Goal: Information Seeking & Learning: Learn about a topic

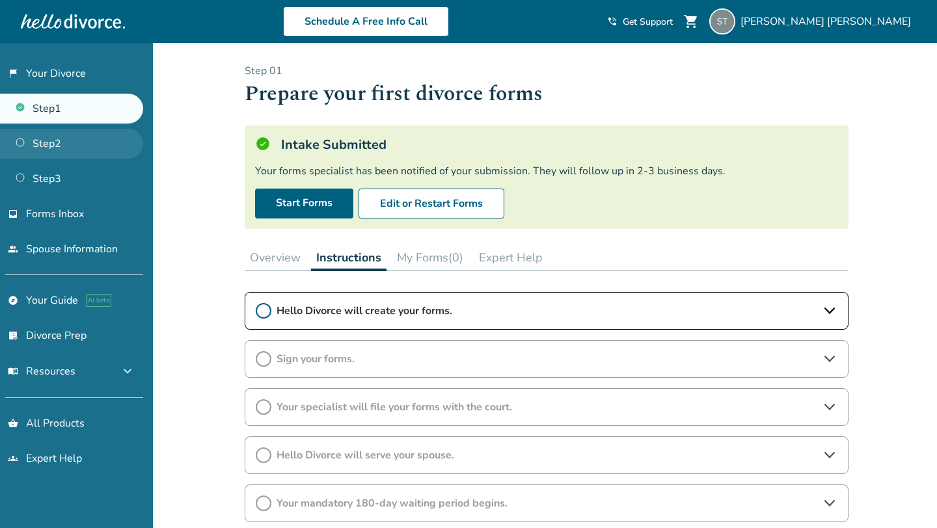
click at [62, 144] on link "Step 2" at bounding box center [71, 144] width 143 height 30
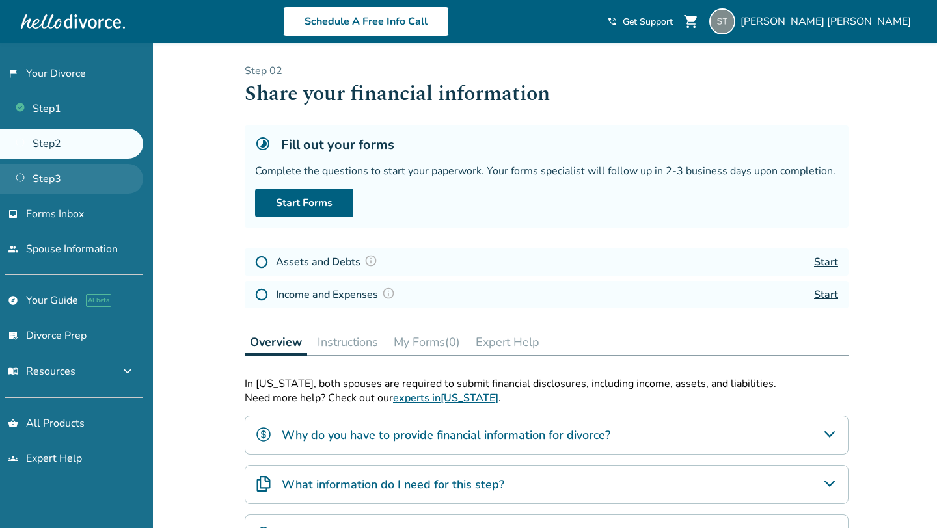
click at [98, 183] on link "Step 3" at bounding box center [71, 179] width 143 height 30
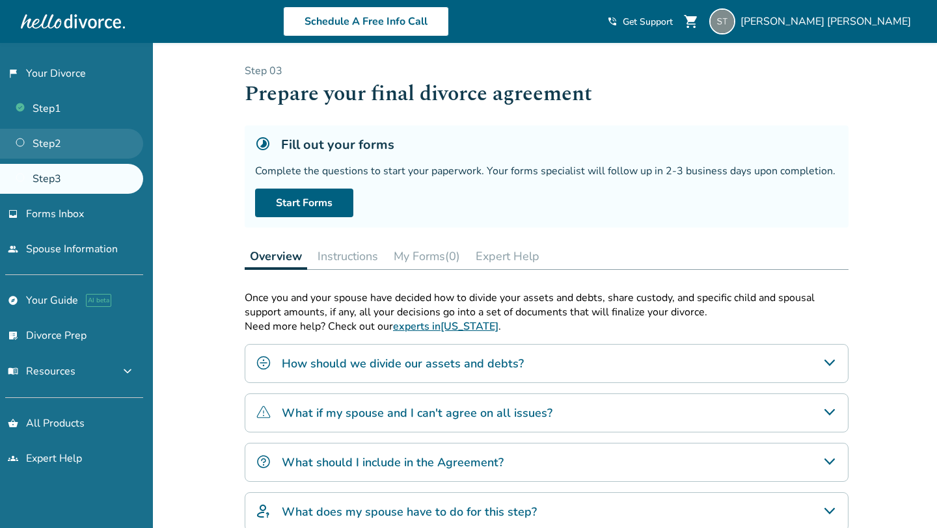
click at [75, 147] on link "Step 2" at bounding box center [71, 144] width 143 height 30
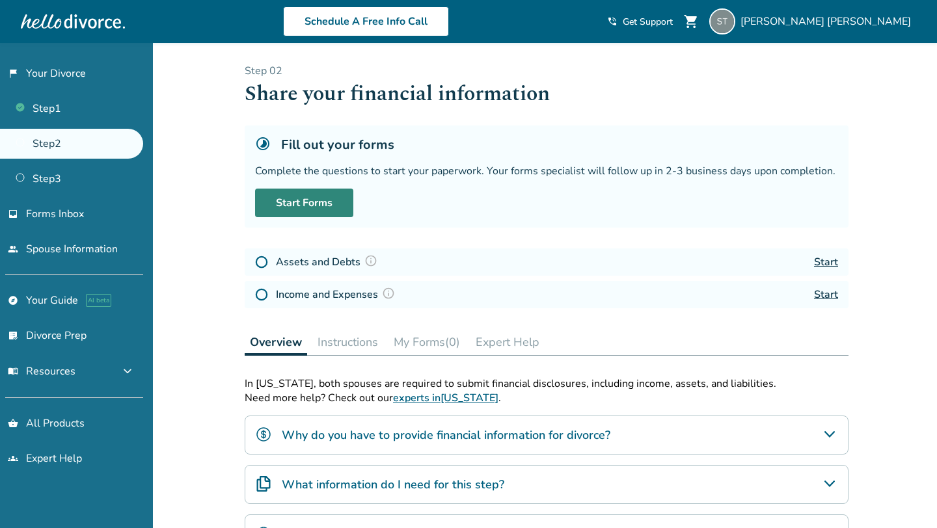
click at [277, 200] on link "Start Forms" at bounding box center [304, 203] width 98 height 29
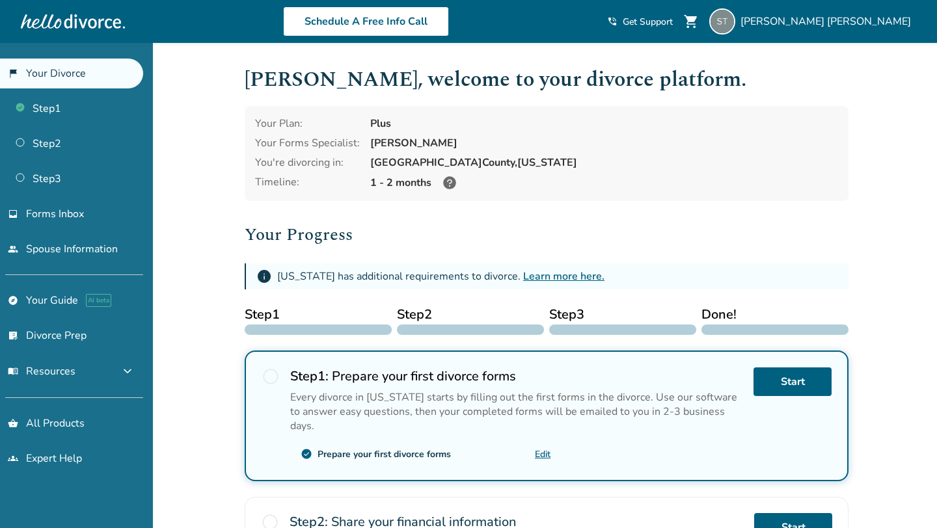
click at [449, 185] on icon at bounding box center [449, 182] width 13 height 13
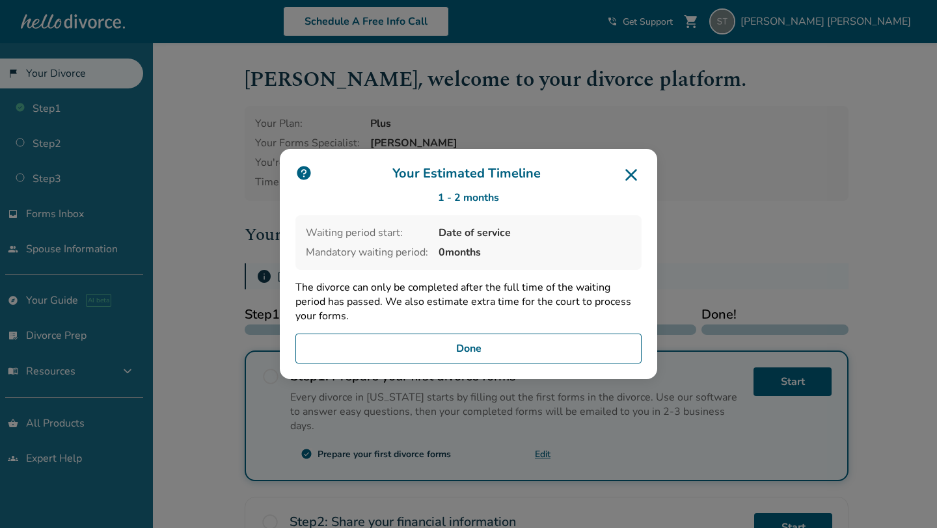
click at [632, 177] on icon at bounding box center [631, 175] width 12 height 12
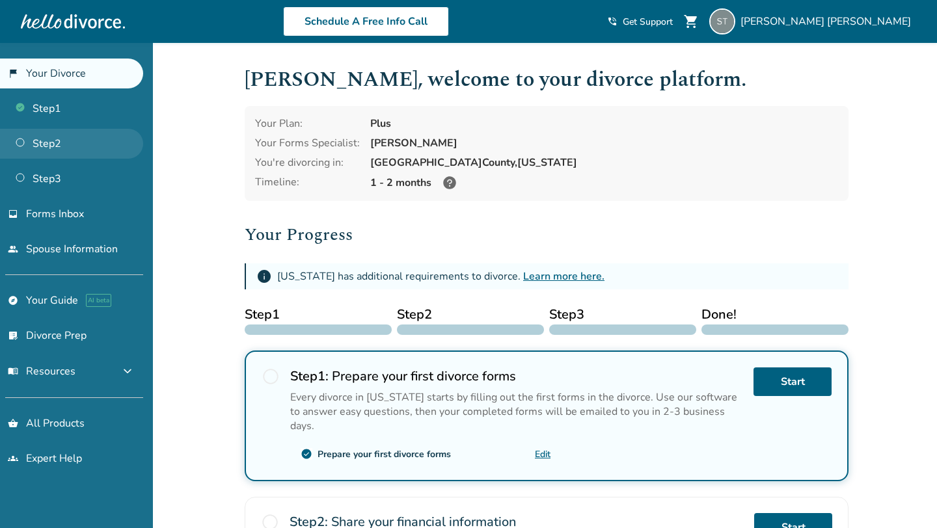
click at [52, 149] on link "Step 2" at bounding box center [71, 144] width 143 height 30
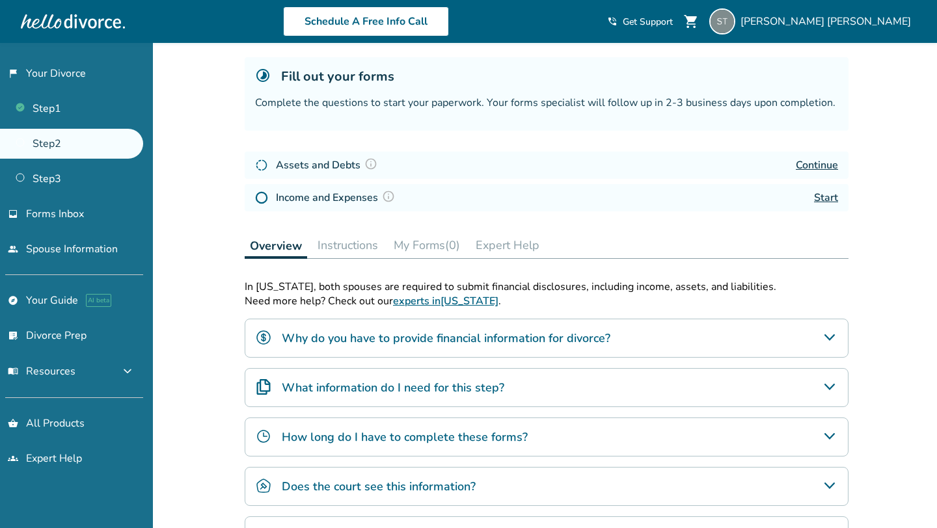
scroll to position [70, 0]
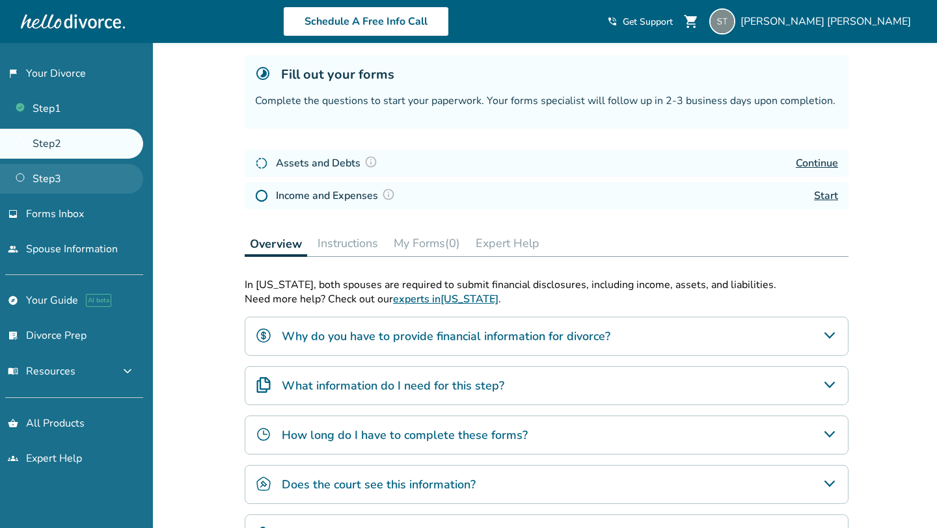
click at [85, 180] on link "Step 3" at bounding box center [71, 179] width 143 height 30
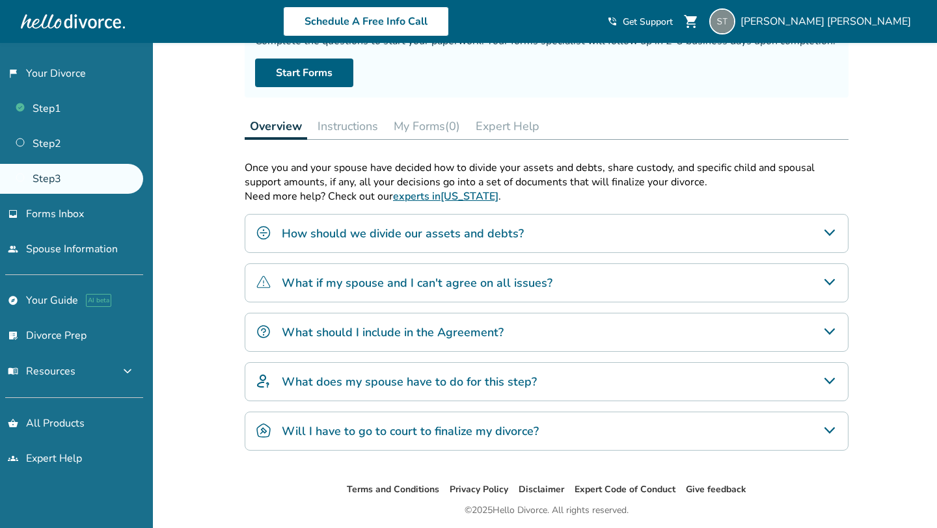
scroll to position [134, 0]
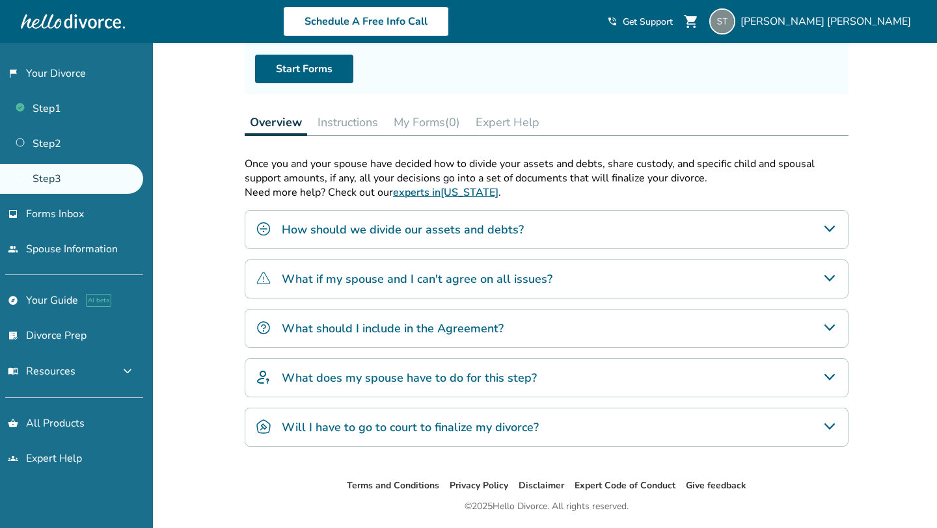
click at [409, 279] on h4 "What if my spouse and I can't agree on all issues?" at bounding box center [417, 279] width 271 height 17
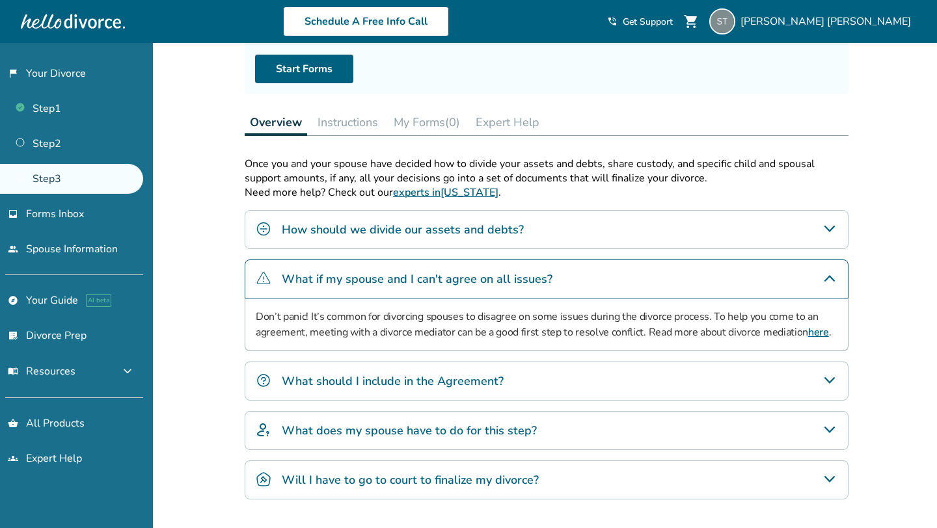
click at [336, 375] on h4 "What should I include in the Agreement?" at bounding box center [393, 381] width 222 height 17
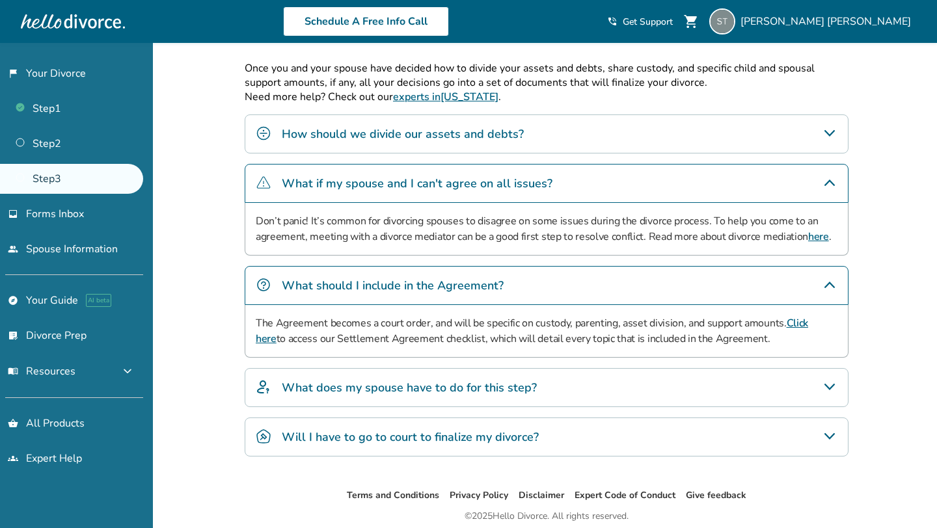
scroll to position [232, 0]
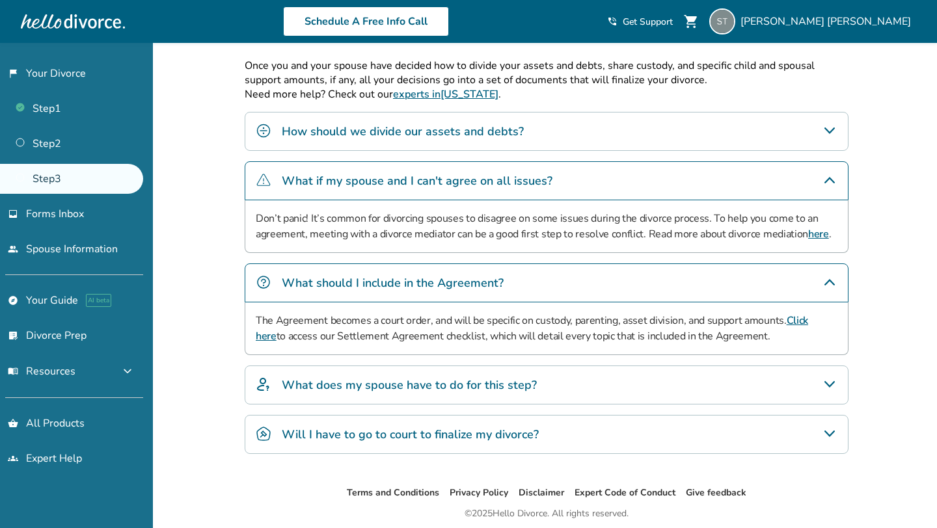
click at [336, 391] on h4 "What does my spouse have to do for this step?" at bounding box center [409, 385] width 255 height 17
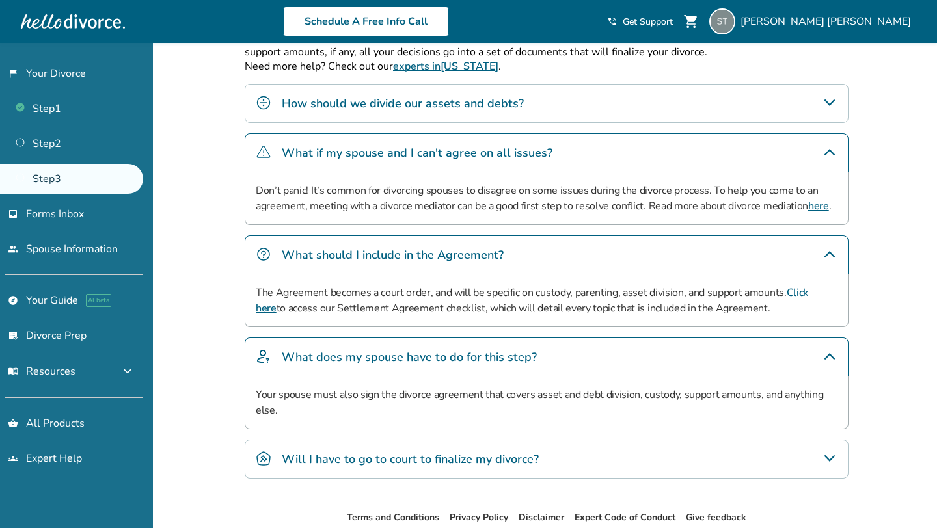
scroll to position [265, 0]
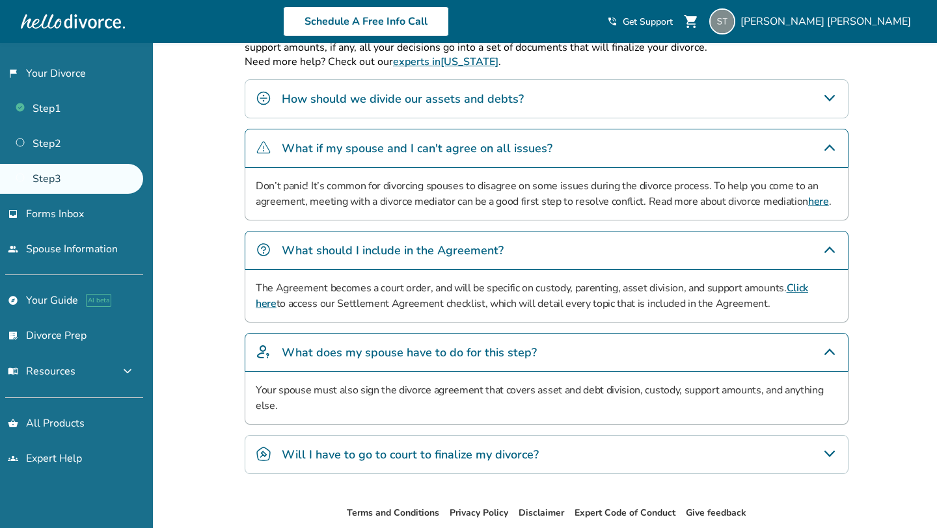
click at [377, 458] on h4 "Will I have to go to court to finalize my divorce?" at bounding box center [410, 454] width 257 height 17
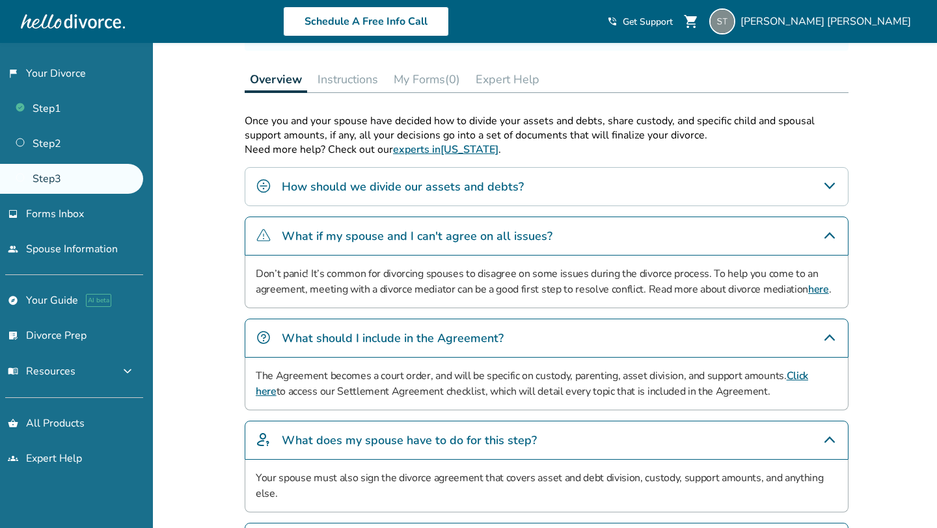
scroll to position [174, 0]
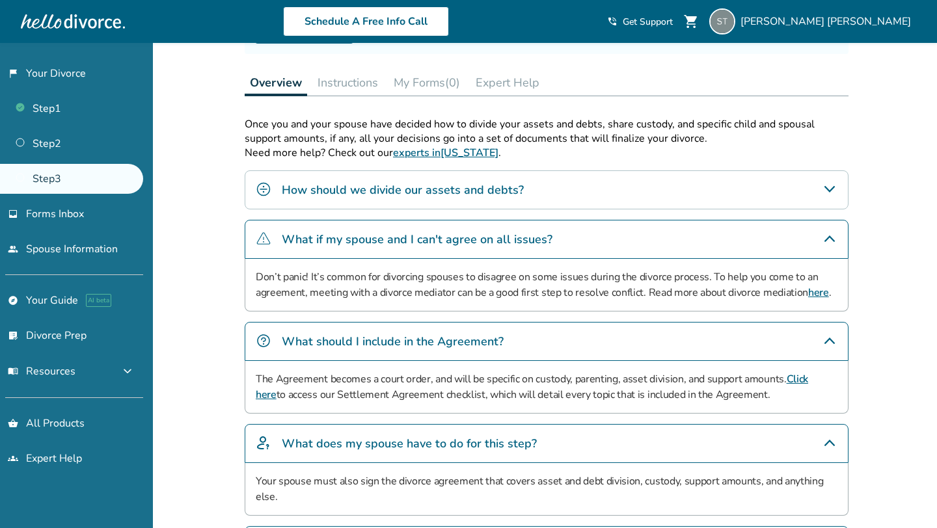
click at [333, 196] on h4 "How should we divide our assets and debts?" at bounding box center [403, 190] width 242 height 17
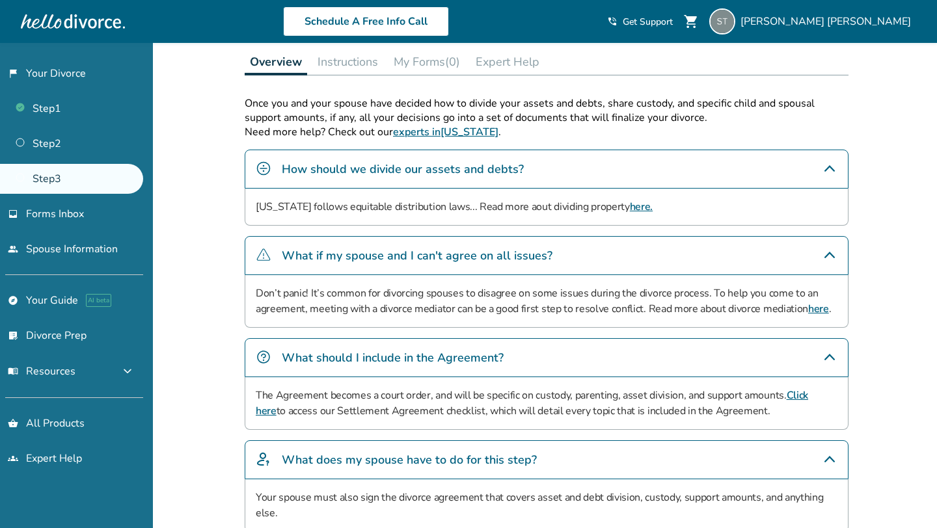
scroll to position [0, 0]
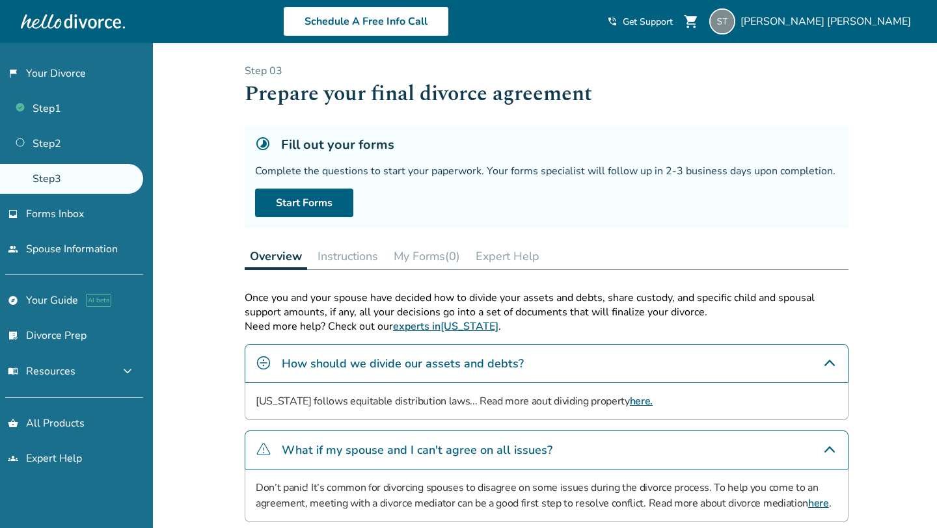
click at [191, 314] on div "Added to cart Step 0 3 Prepare your final divorce agreement Fill out your forms…" at bounding box center [468, 489] width 937 height 893
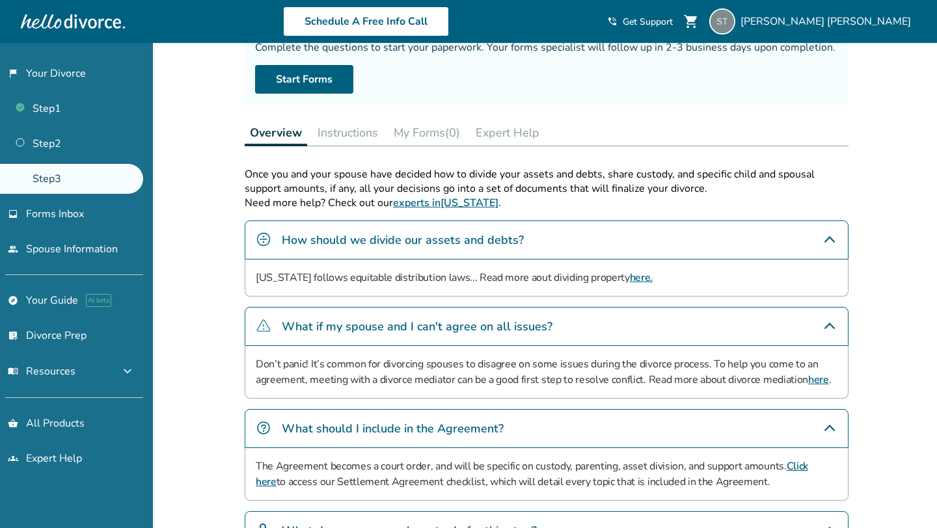
scroll to position [125, 0]
click at [195, 284] on div "Added to cart Step 0 3 Prepare your final divorce agreement Fill out your forms…" at bounding box center [468, 364] width 937 height 893
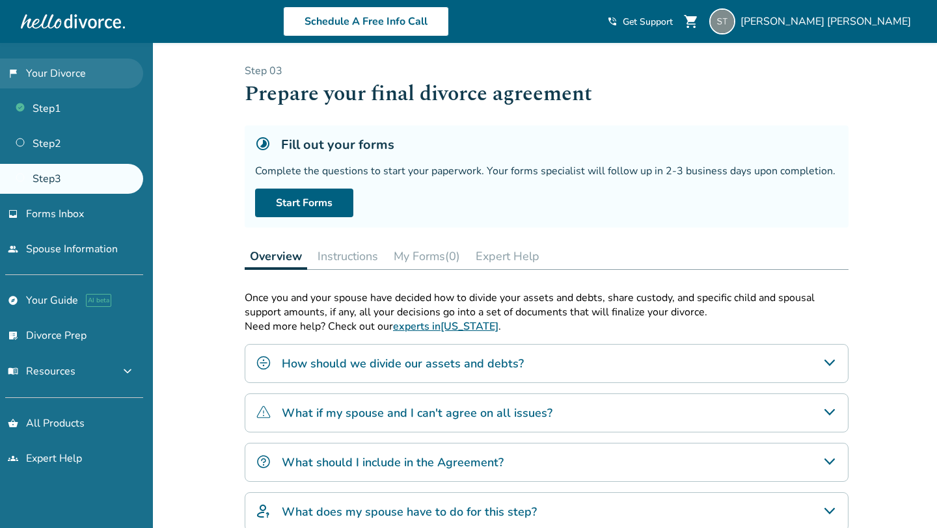
click at [72, 75] on link "flag_2 Your Divorce" at bounding box center [71, 74] width 143 height 30
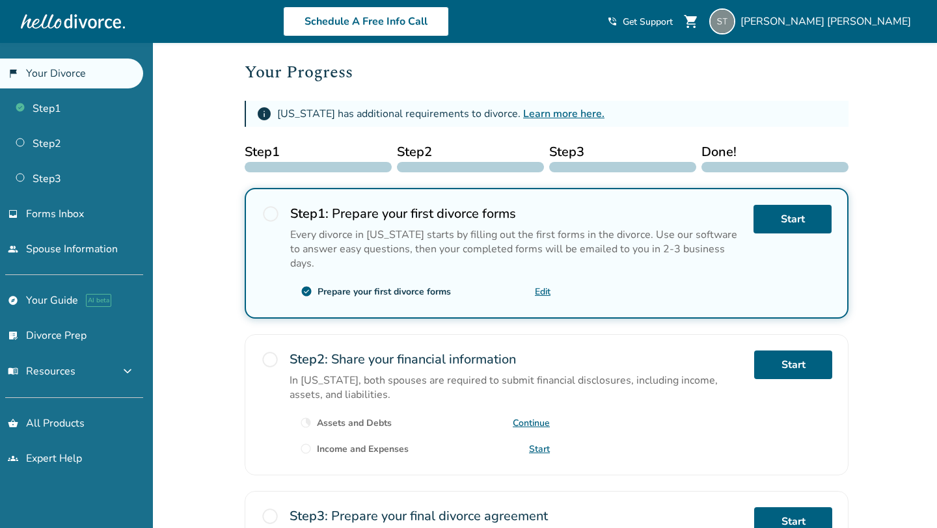
scroll to position [159, 0]
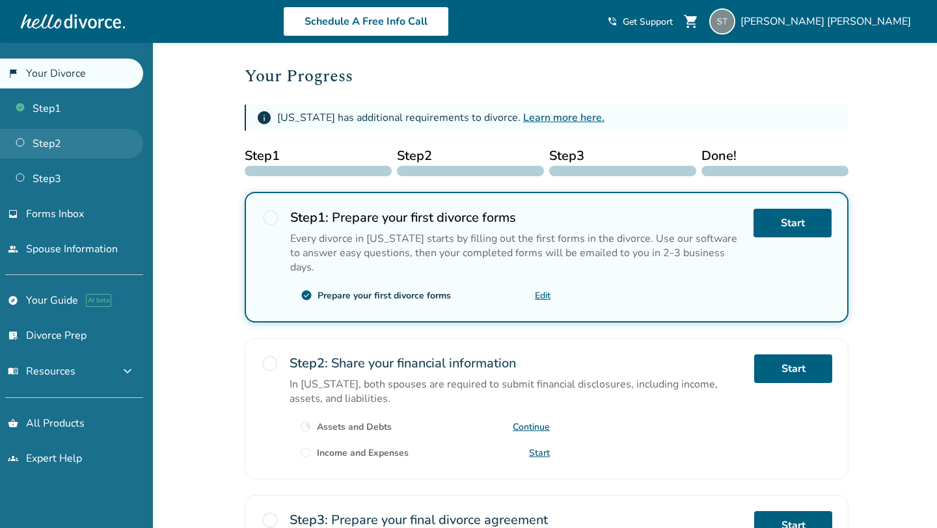
click at [75, 142] on link "Step 2" at bounding box center [71, 144] width 143 height 30
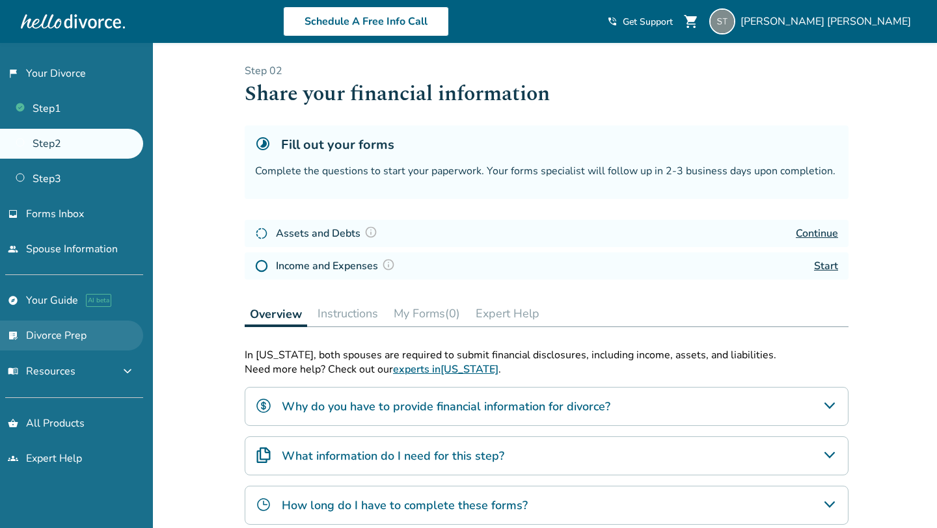
click at [55, 343] on link "list_alt_check Divorce Prep" at bounding box center [71, 336] width 143 height 30
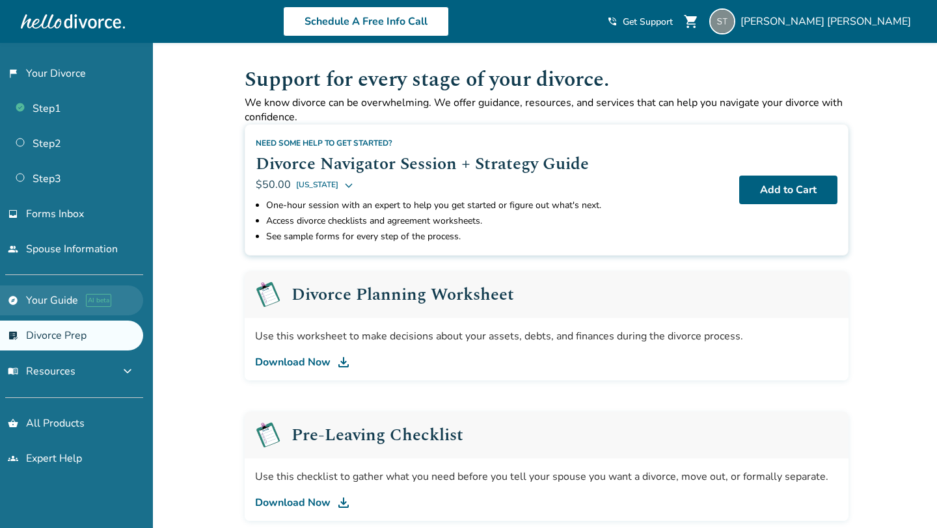
click at [43, 301] on link "explore Your Guide AI beta" at bounding box center [71, 301] width 143 height 30
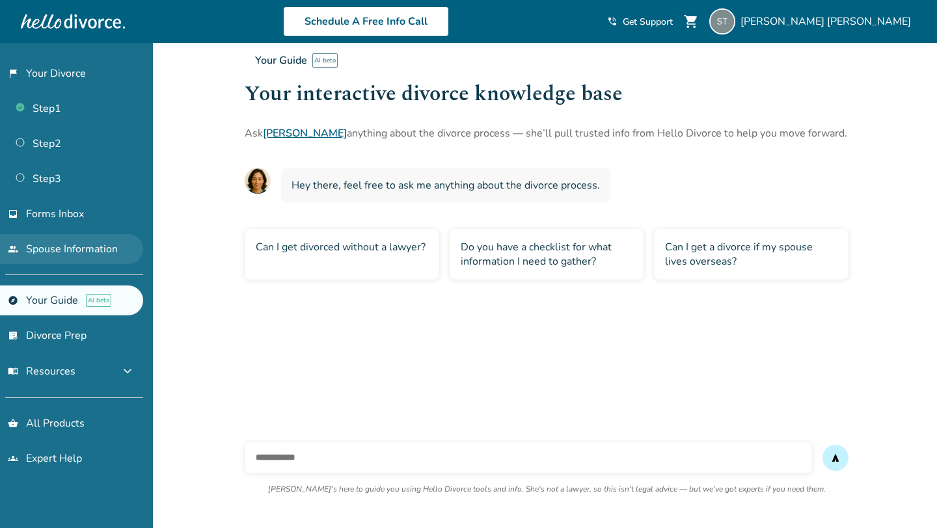
click at [49, 241] on link "people Spouse Information" at bounding box center [71, 249] width 143 height 30
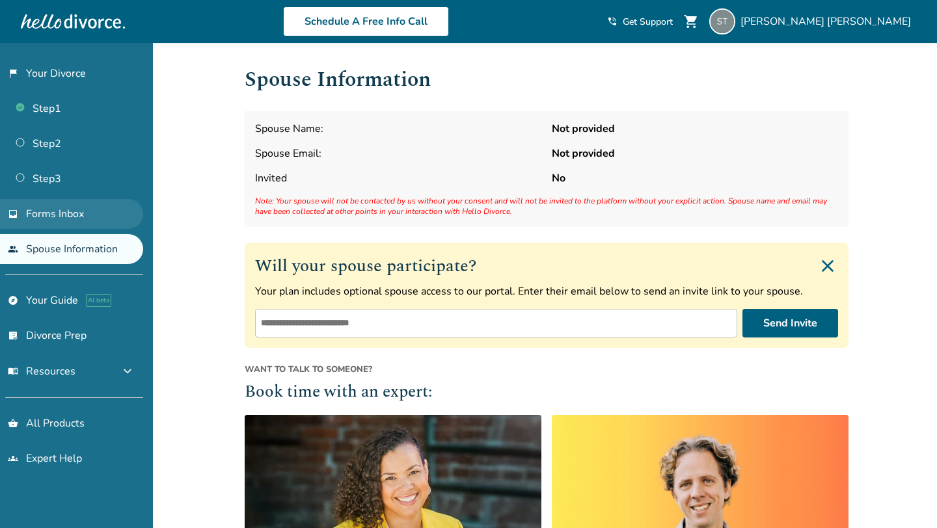
click at [38, 215] on span "Forms Inbox" at bounding box center [55, 214] width 58 height 14
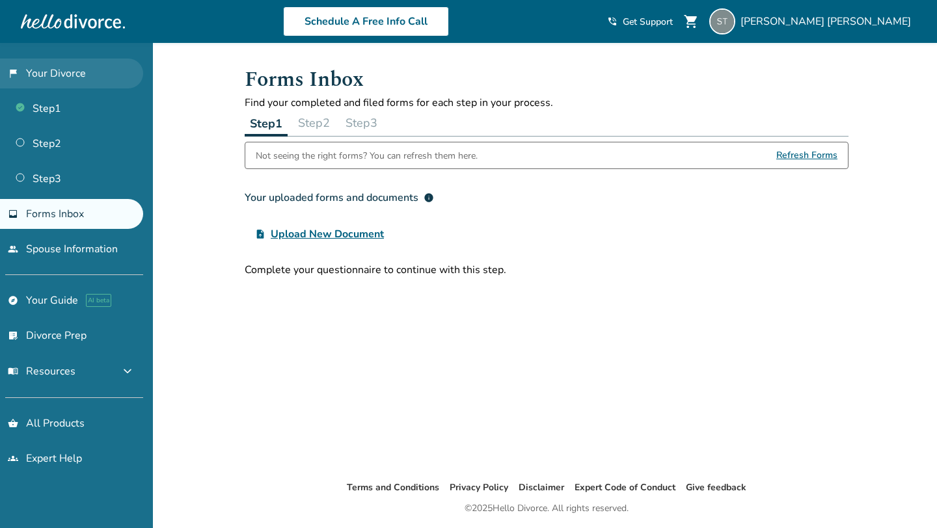
click at [36, 65] on link "flag_2 Your Divorce" at bounding box center [71, 74] width 143 height 30
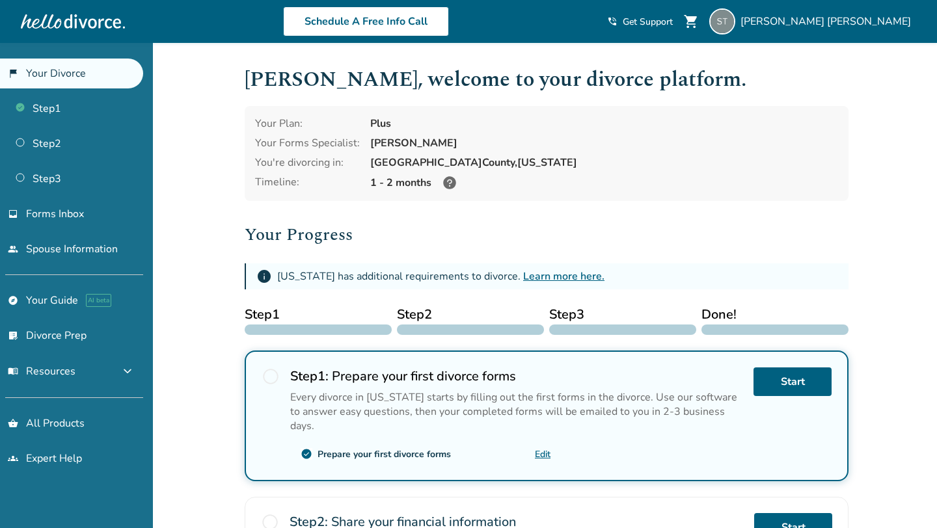
click at [105, 18] on div at bounding box center [73, 21] width 104 height 26
click at [846, 19] on span "Stephanie Teixeira" at bounding box center [828, 21] width 176 height 14
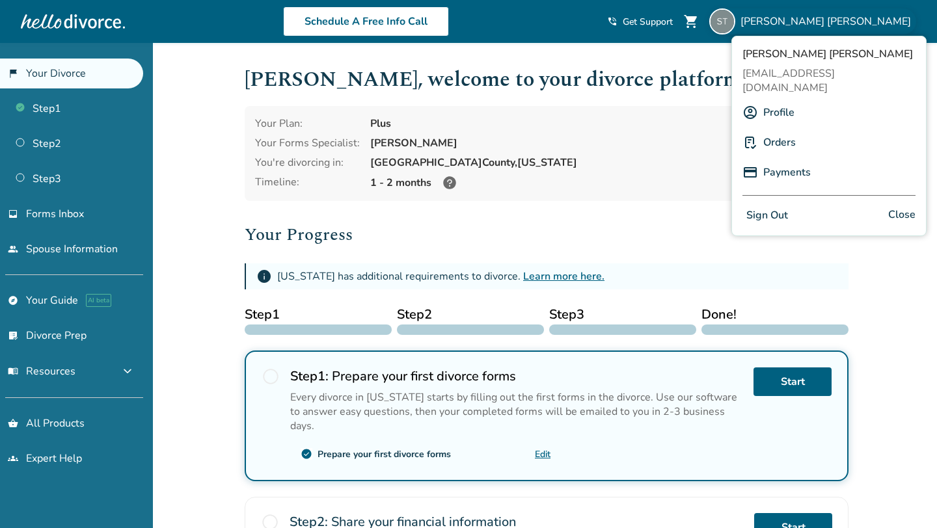
click at [205, 191] on div "Added to cart Stephanie , welcome to your divorce platform. Your Plan: Plus You…" at bounding box center [468, 469] width 937 height 852
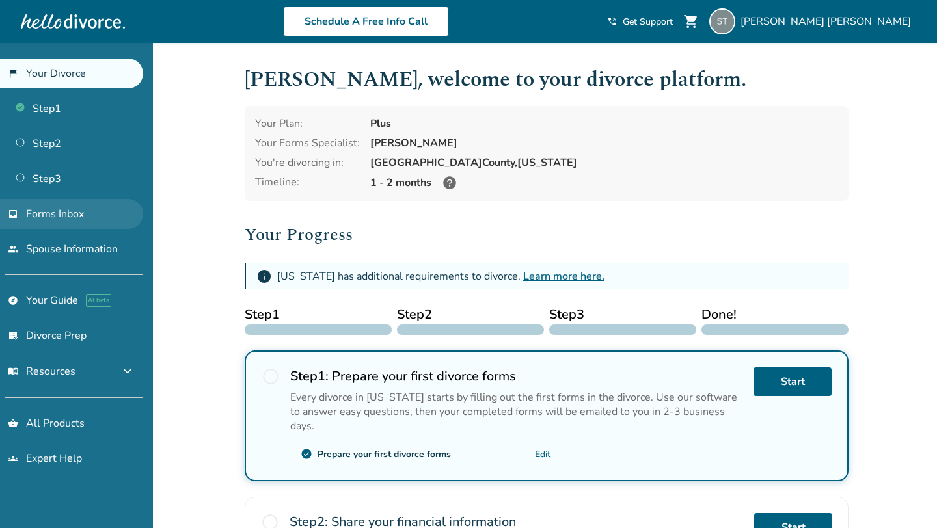
click at [92, 213] on link "inbox Forms Inbox" at bounding box center [71, 214] width 143 height 30
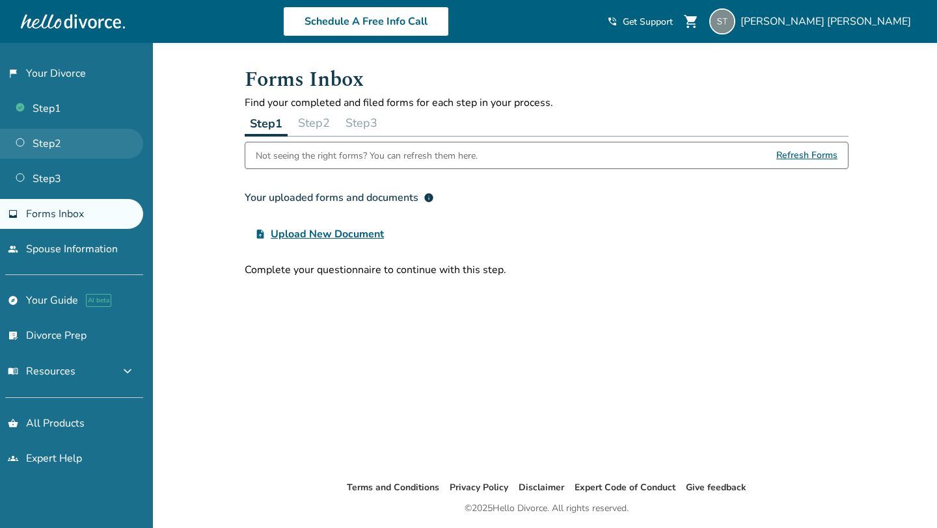
click at [47, 143] on link "Step 2" at bounding box center [71, 144] width 143 height 30
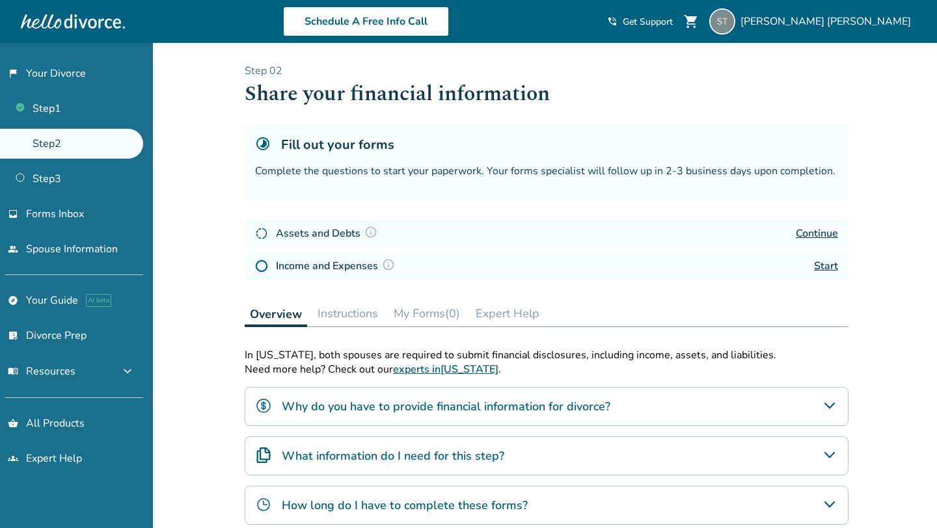
click at [397, 372] on link "experts in New Jersey" at bounding box center [445, 369] width 105 height 14
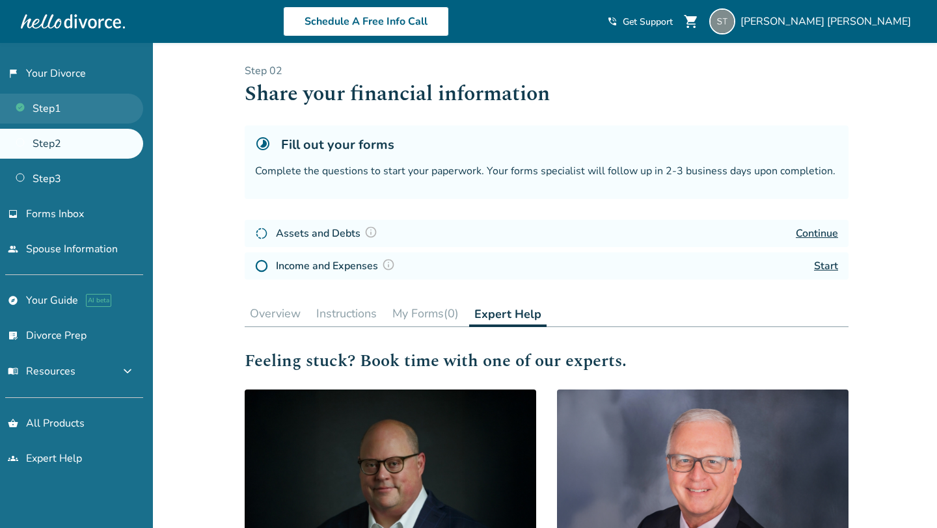
click at [64, 104] on link "Step 1" at bounding box center [71, 109] width 143 height 30
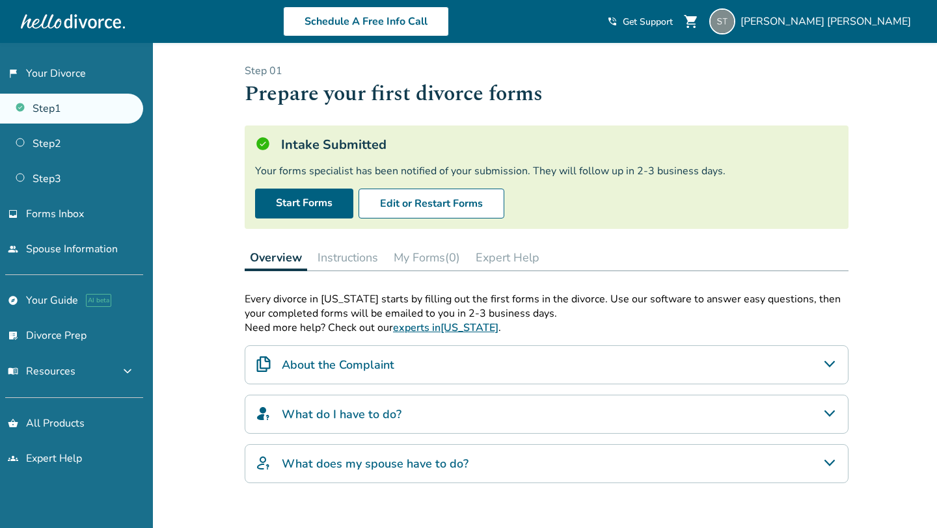
click at [406, 329] on link "experts in New Jersey" at bounding box center [445, 328] width 105 height 14
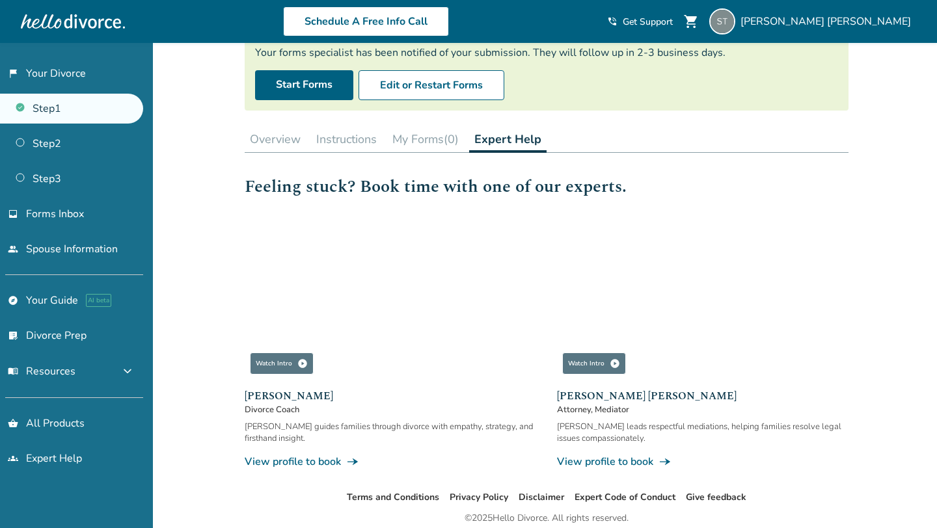
scroll to position [123, 0]
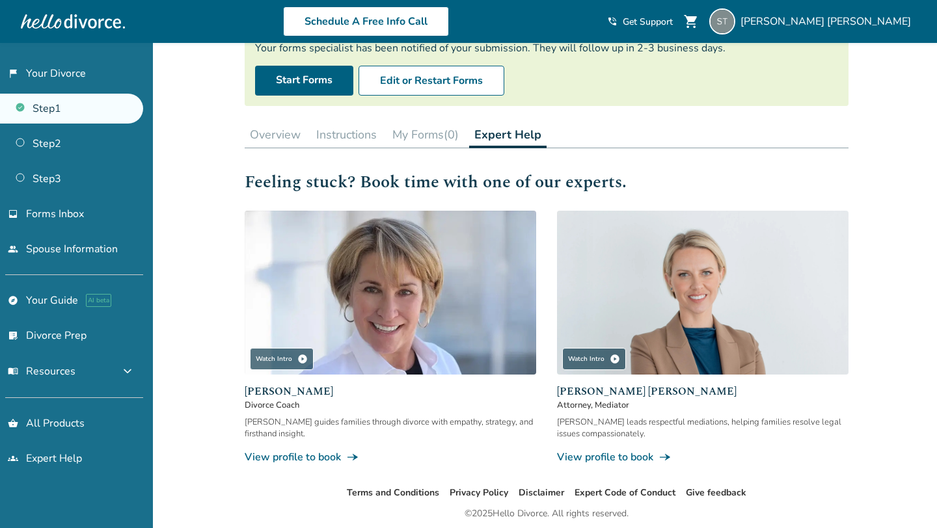
click at [281, 459] on link "View profile to book line_end_arrow_notch" at bounding box center [390, 457] width 291 height 14
